Goal: Navigation & Orientation: Find specific page/section

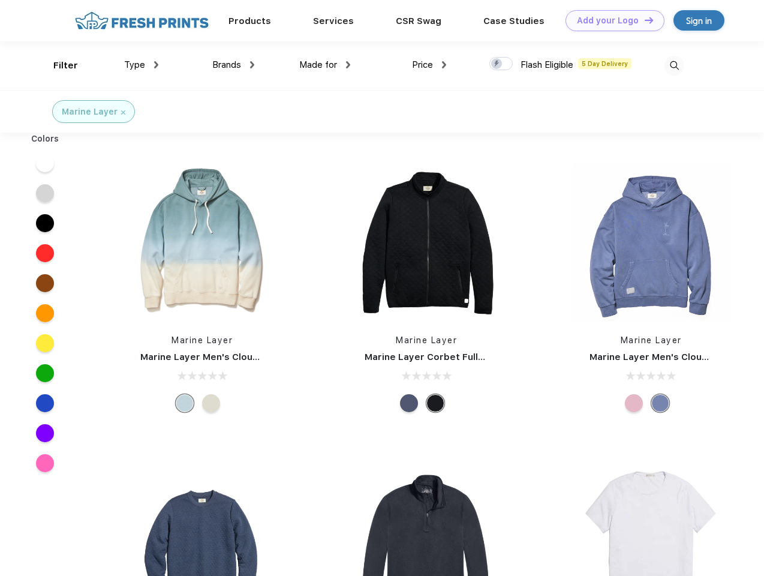
click at [610, 20] on link "Add your Logo Design Tool" at bounding box center [614, 20] width 99 height 21
click at [0, 0] on div "Design Tool" at bounding box center [0, 0] width 0 height 0
click at [643, 20] on link "Add your Logo Design Tool" at bounding box center [614, 20] width 99 height 21
click at [58, 65] on div "Filter" at bounding box center [65, 66] width 25 height 14
click at [142, 65] on span "Type" at bounding box center [134, 64] width 21 height 11
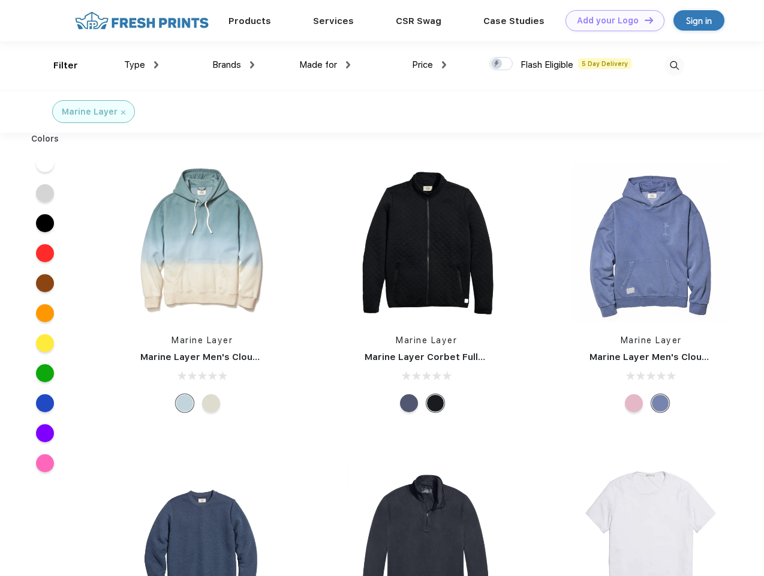
click at [233, 65] on span "Brands" at bounding box center [226, 64] width 29 height 11
click at [325, 65] on span "Made for" at bounding box center [318, 64] width 38 height 11
click at [429, 65] on span "Price" at bounding box center [422, 64] width 21 height 11
click at [501, 64] on div at bounding box center [500, 63] width 23 height 13
click at [497, 64] on input "checkbox" at bounding box center [493, 60] width 8 height 8
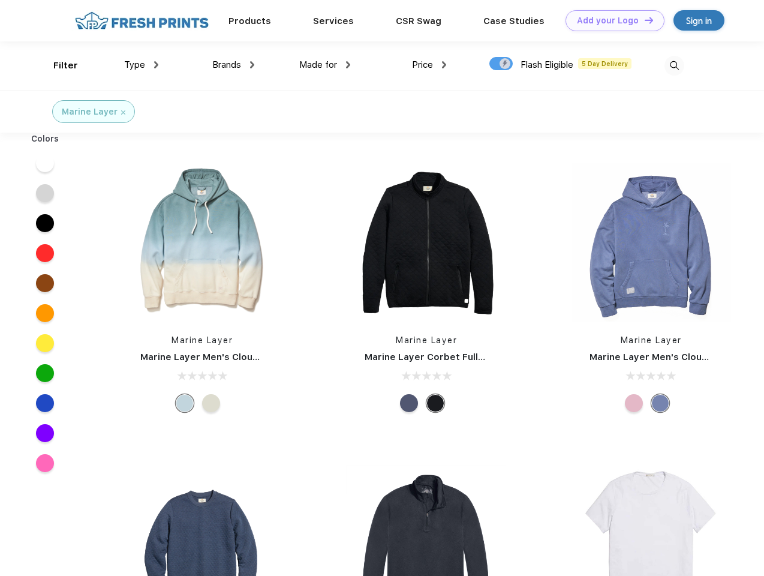
click at [674, 65] on img at bounding box center [674, 66] width 20 height 20
